Goal: Check status

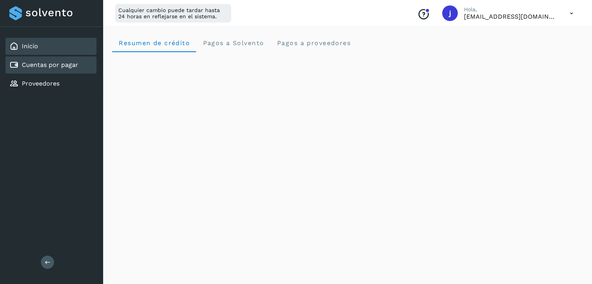
click at [70, 69] on div "Cuentas por pagar" at bounding box center [43, 64] width 69 height 9
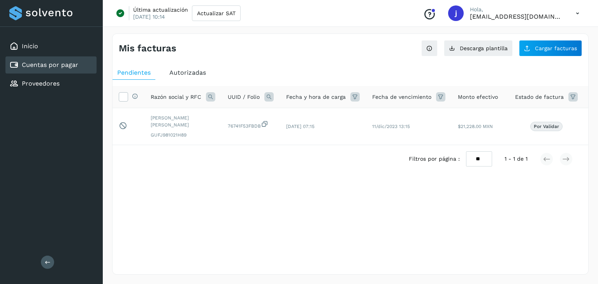
click at [182, 74] on span "Autorizadas" at bounding box center [187, 72] width 37 height 7
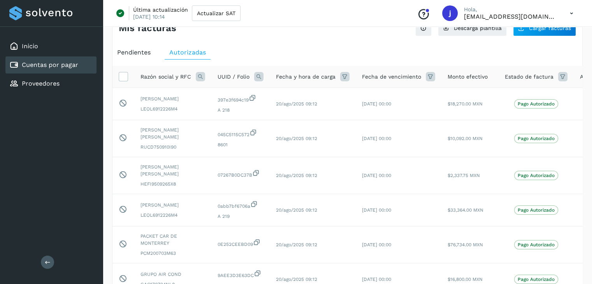
scroll to position [23, 0]
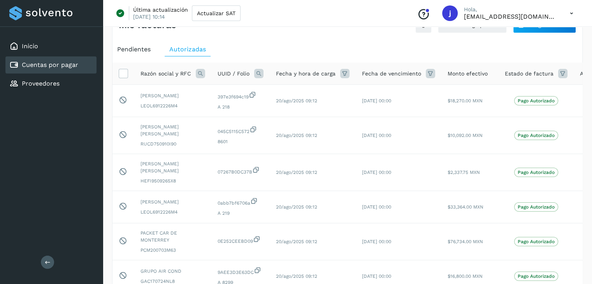
click at [560, 75] on icon at bounding box center [562, 73] width 9 height 9
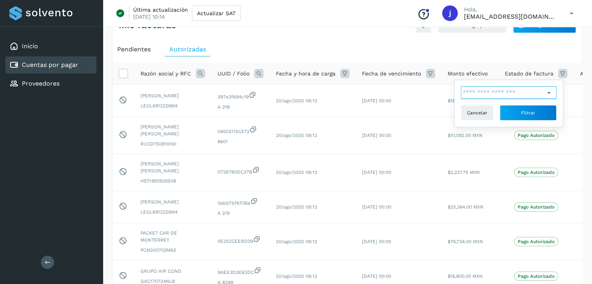
click at [529, 93] on input "text" at bounding box center [503, 92] width 84 height 12
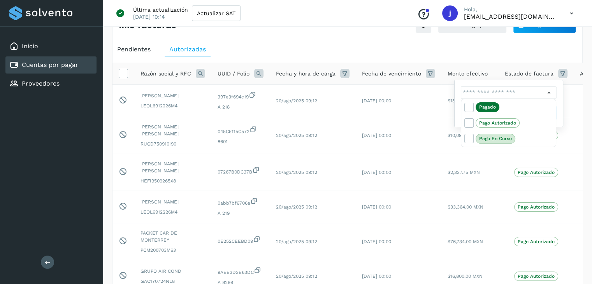
click at [574, 167] on div at bounding box center [296, 142] width 592 height 284
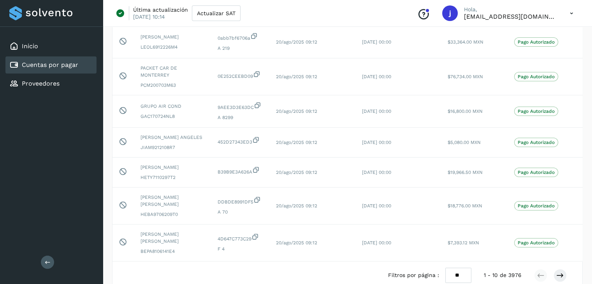
scroll to position [251, 0]
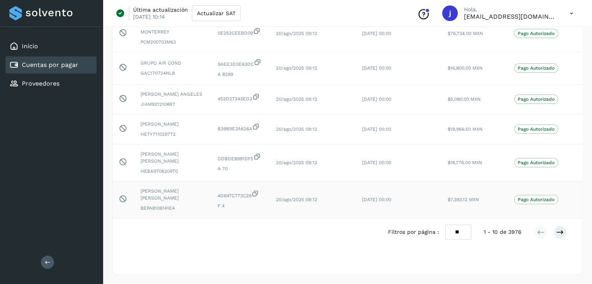
click at [518, 197] on p "Pago Autorizado" at bounding box center [536, 199] width 37 height 5
click at [589, 201] on div "Mis facturas Ver instrucciones para cargar Facturas Descarga plantilla Cargar f…" at bounding box center [347, 39] width 489 height 492
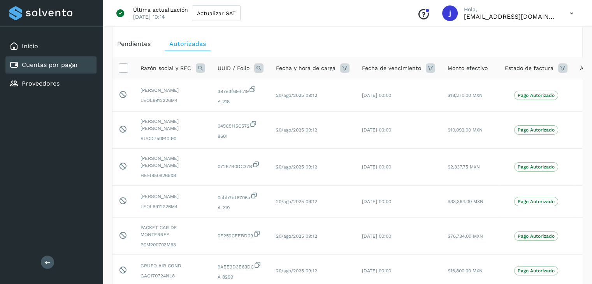
scroll to position [28, 0]
click at [431, 243] on td "[DATE] 00:00" at bounding box center [399, 237] width 86 height 37
click at [40, 49] on div "Inicio" at bounding box center [50, 46] width 91 height 17
